Goal: Information Seeking & Learning: Learn about a topic

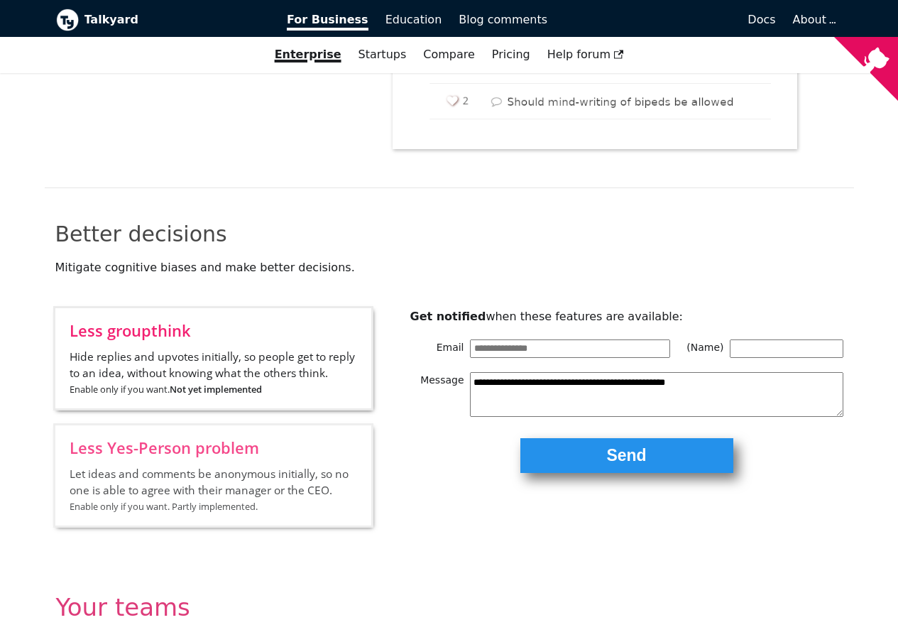
scroll to position [1703, 0]
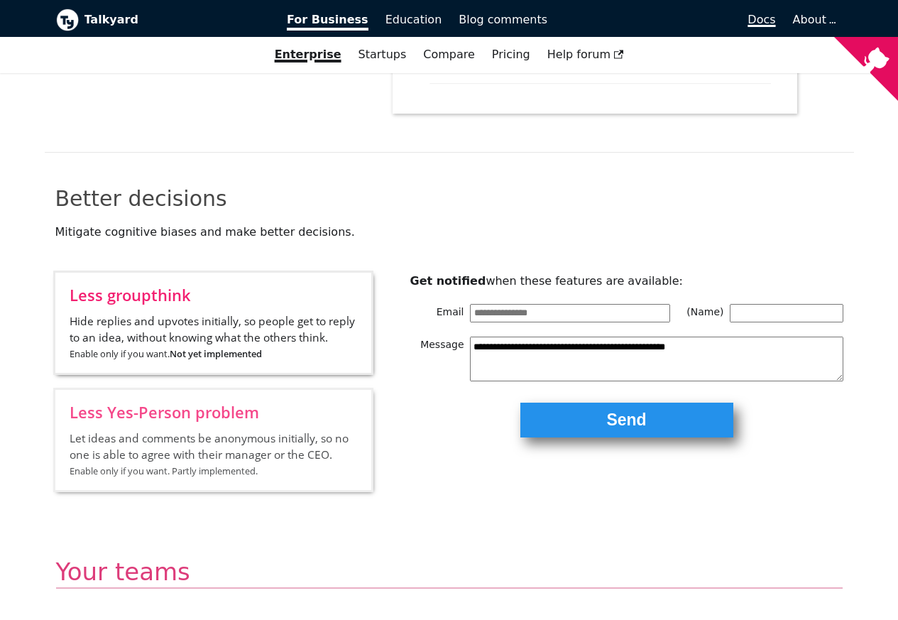
click at [763, 20] on span "Docs" at bounding box center [761, 19] width 28 height 13
